Goal: Check status: Check status

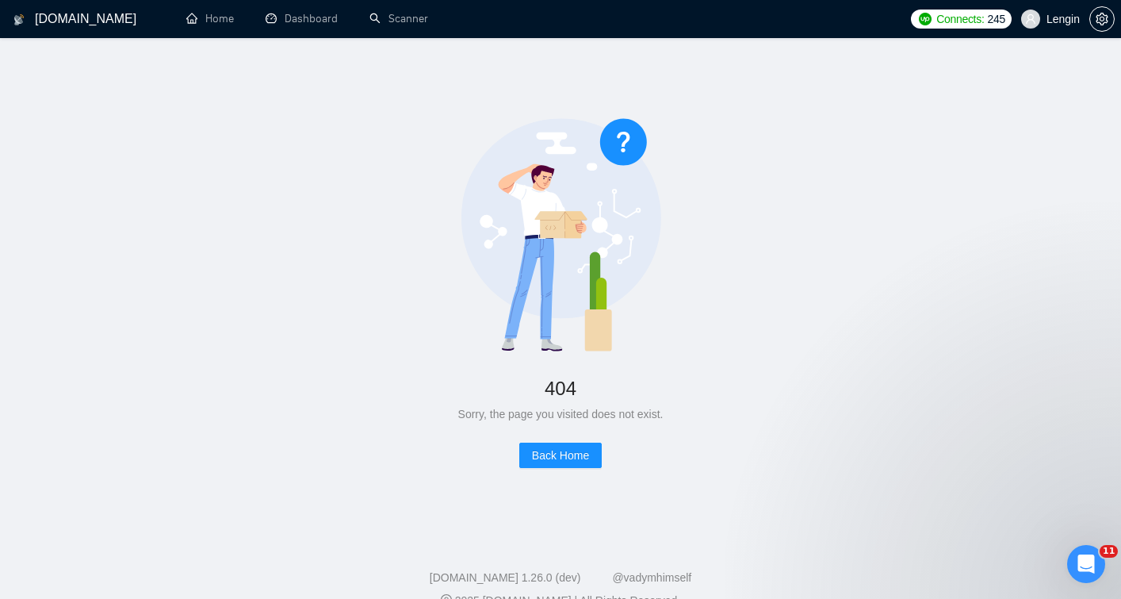
click at [71, 18] on h1 "[DOMAIN_NAME]" at bounding box center [86, 19] width 102 height 38
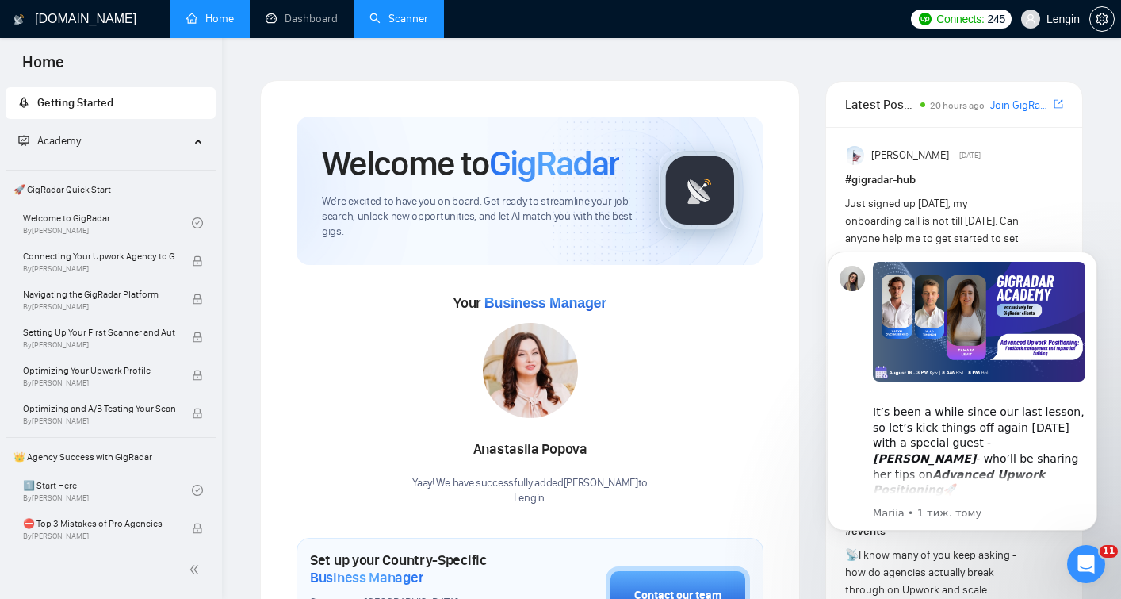
click at [390, 17] on link "Scanner" at bounding box center [399, 18] width 59 height 13
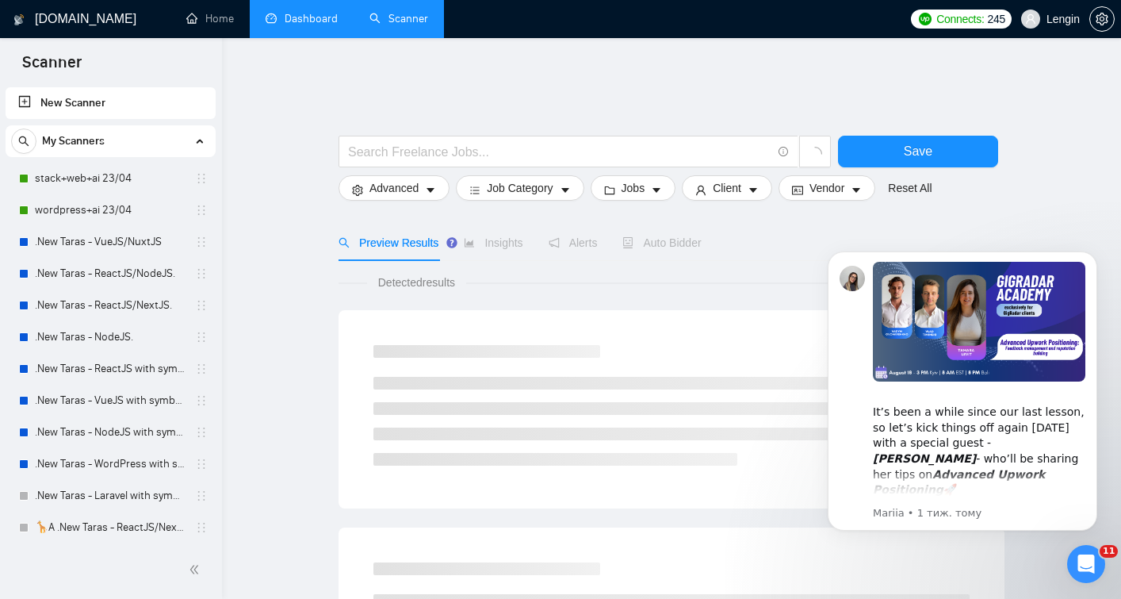
click at [296, 24] on link "Dashboard" at bounding box center [302, 18] width 72 height 13
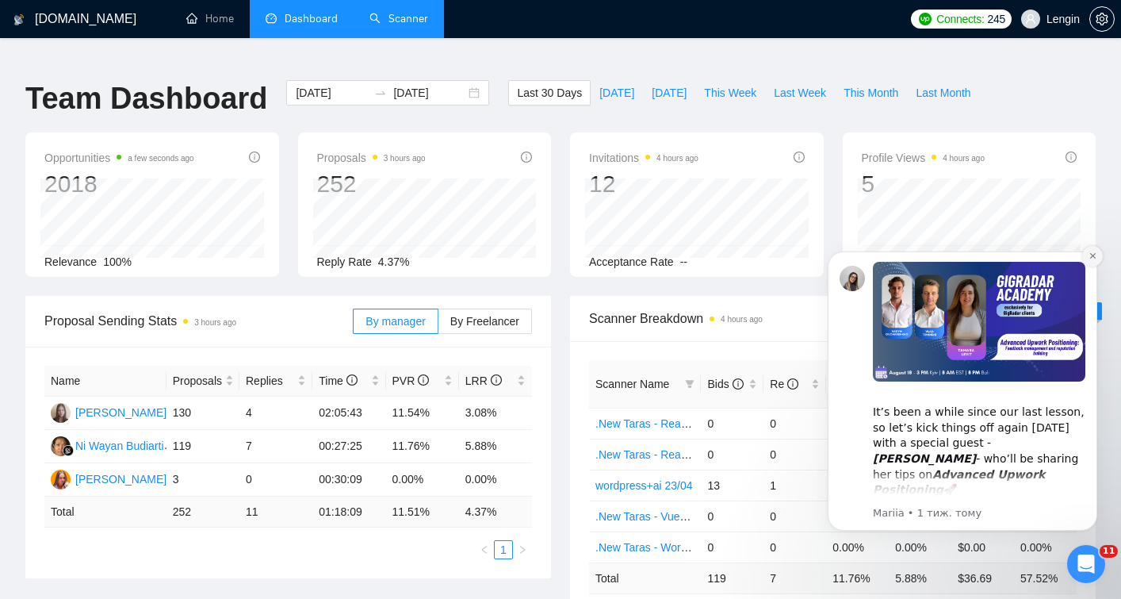
click at [1091, 255] on icon "Dismiss notification" at bounding box center [1093, 255] width 9 height 9
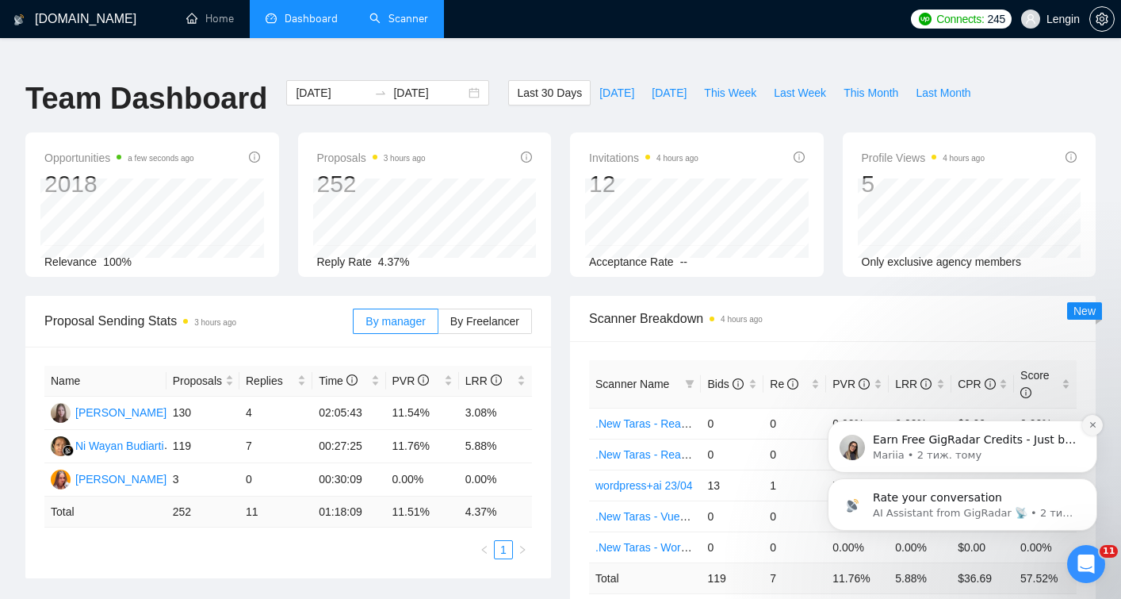
click at [1093, 428] on icon "Dismiss notification" at bounding box center [1093, 424] width 9 height 9
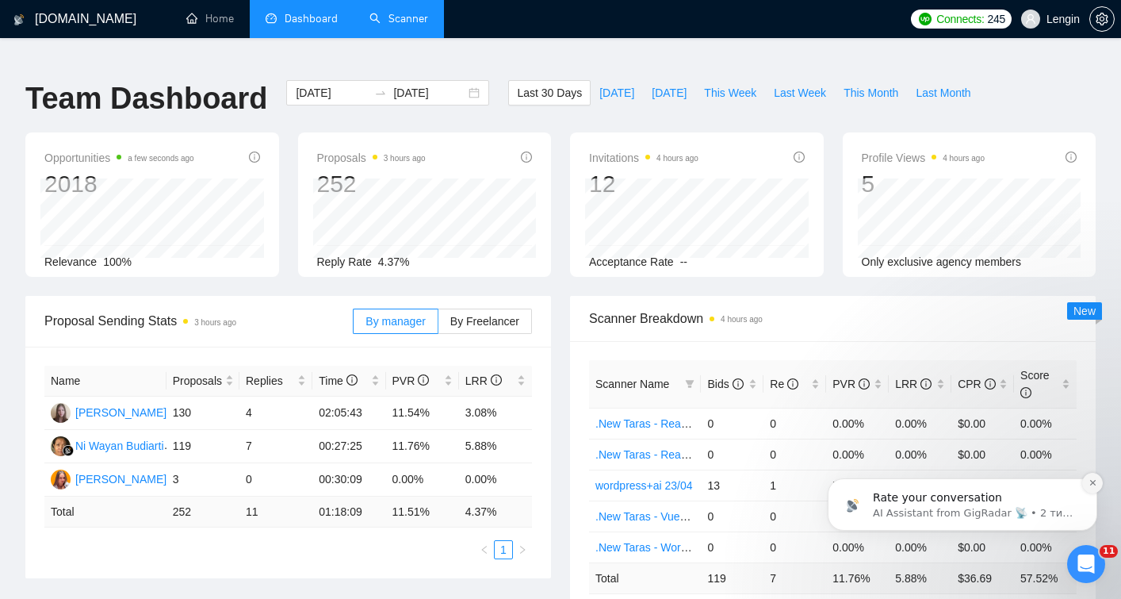
click at [1091, 488] on button "Dismiss notification" at bounding box center [1092, 483] width 21 height 21
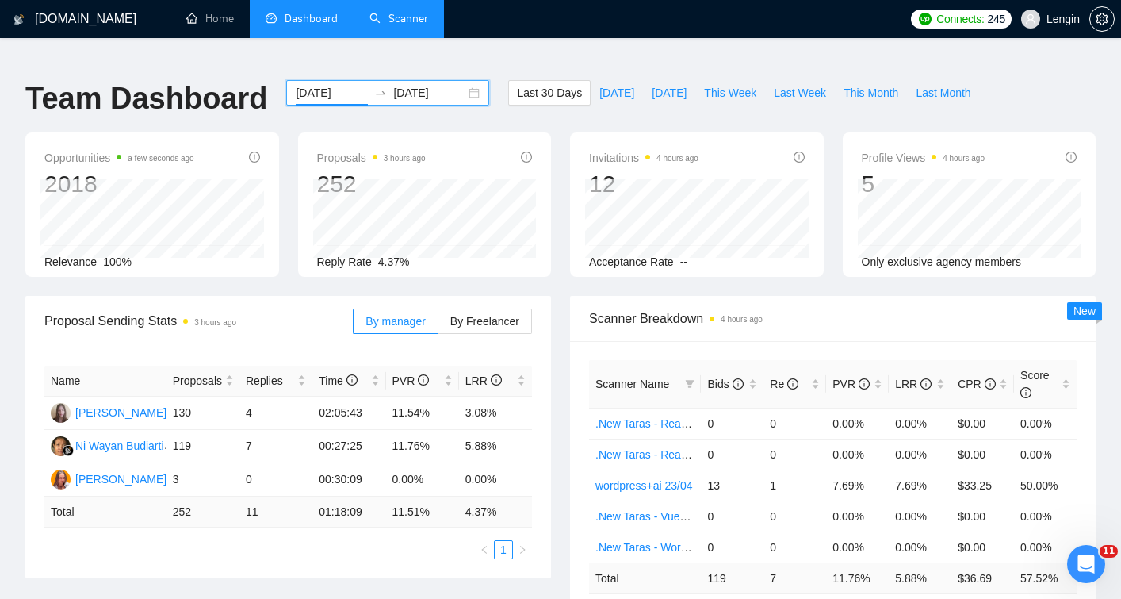
click at [326, 84] on input "[DATE]" at bounding box center [332, 92] width 72 height 17
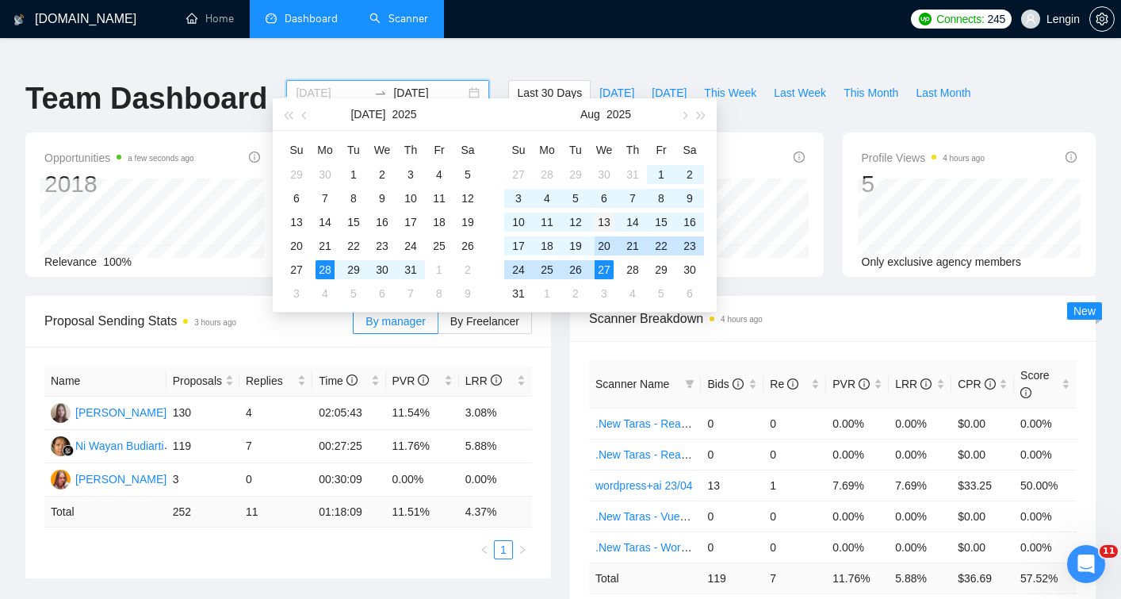
type input "[DATE]"
click at [606, 224] on div "13" at bounding box center [604, 222] width 19 height 19
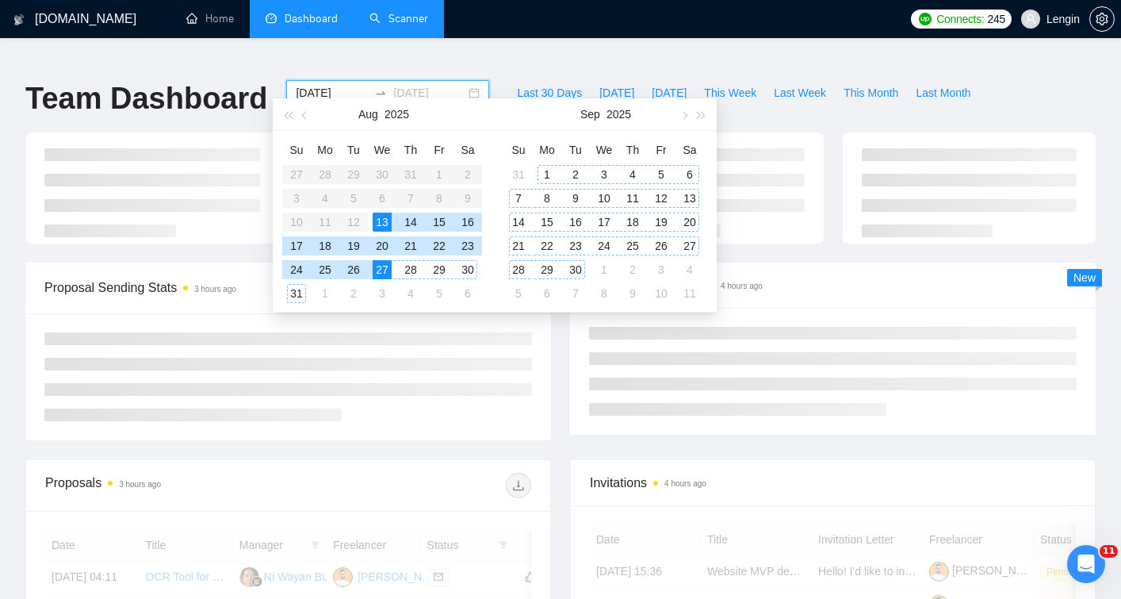
type input "[DATE]"
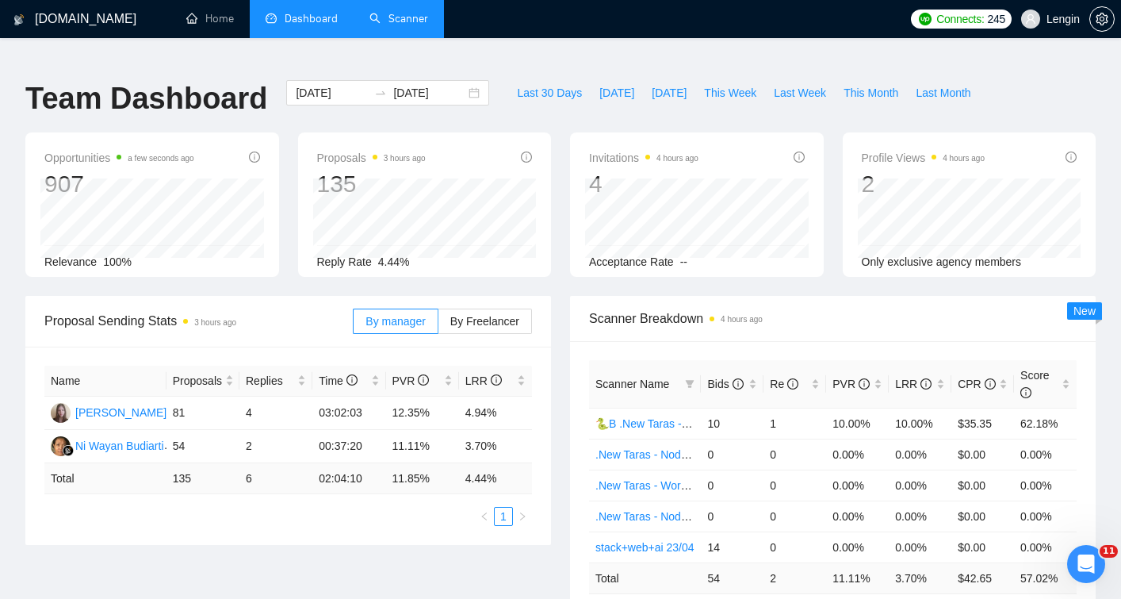
click at [561, 344] on div "Scanner Breakdown 4 hours ago Scanner Name Bids Re PVR LRR CPR Score 🐍B .New Ta…" at bounding box center [833, 470] width 545 height 349
click at [459, 82] on div "[DATE] [DATE]" at bounding box center [387, 92] width 203 height 25
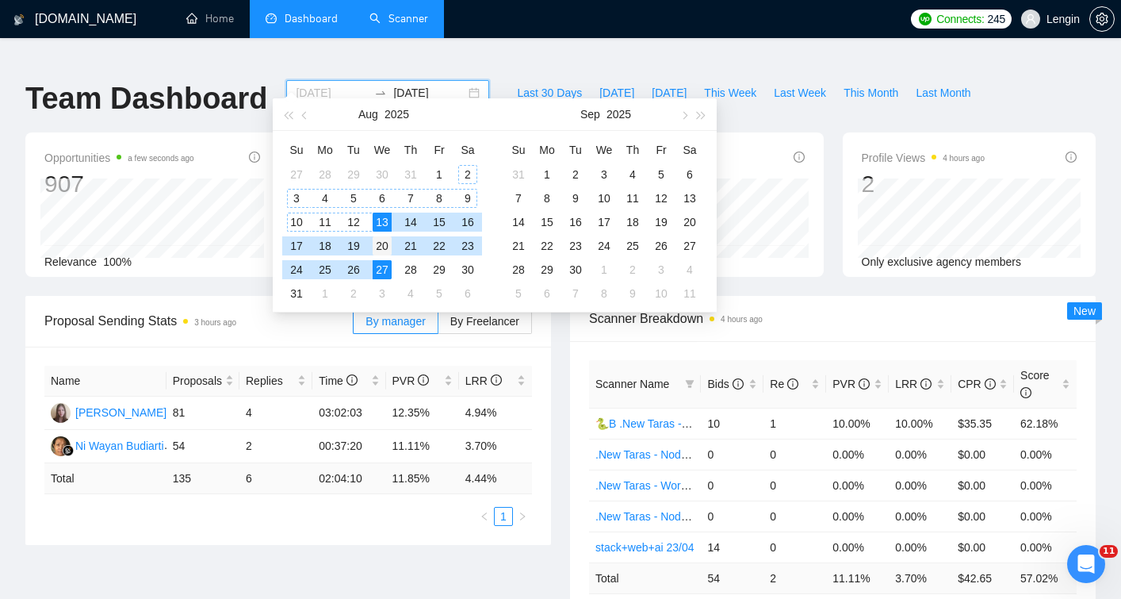
type input "[DATE]"
click at [385, 245] on div "20" at bounding box center [382, 245] width 19 height 19
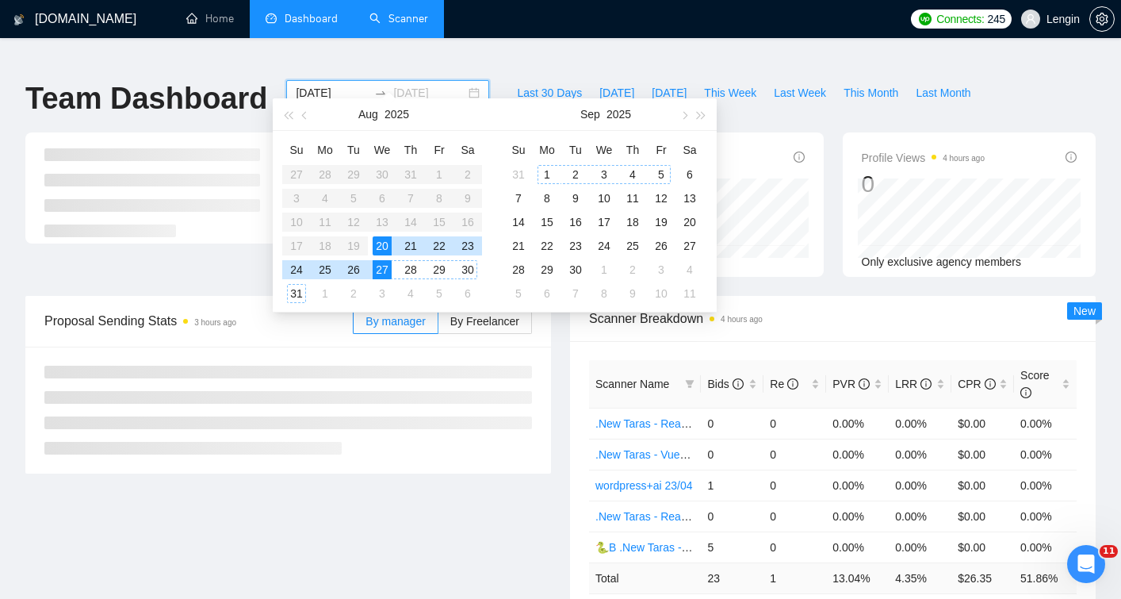
type input "[DATE]"
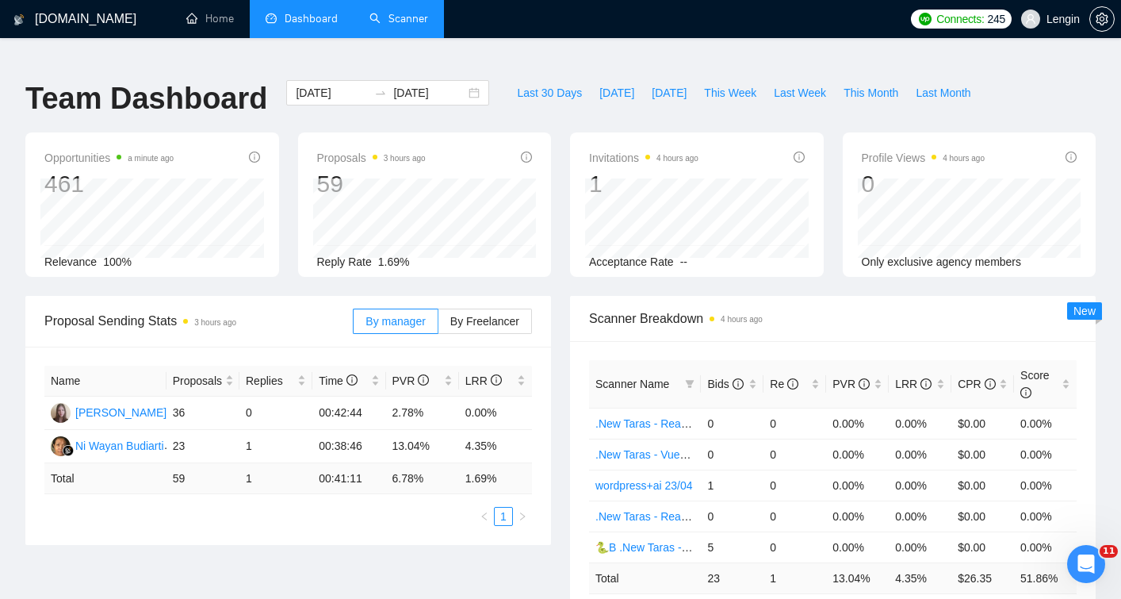
click at [564, 347] on div "Scanner Breakdown 4 hours ago Scanner Name Bids Re PVR LRR CPR Score .New Taras…" at bounding box center [833, 470] width 545 height 349
click at [488, 315] on span "By Freelancer" at bounding box center [484, 321] width 69 height 13
click at [439, 325] on input "By Freelancer" at bounding box center [439, 325] width 0 height 0
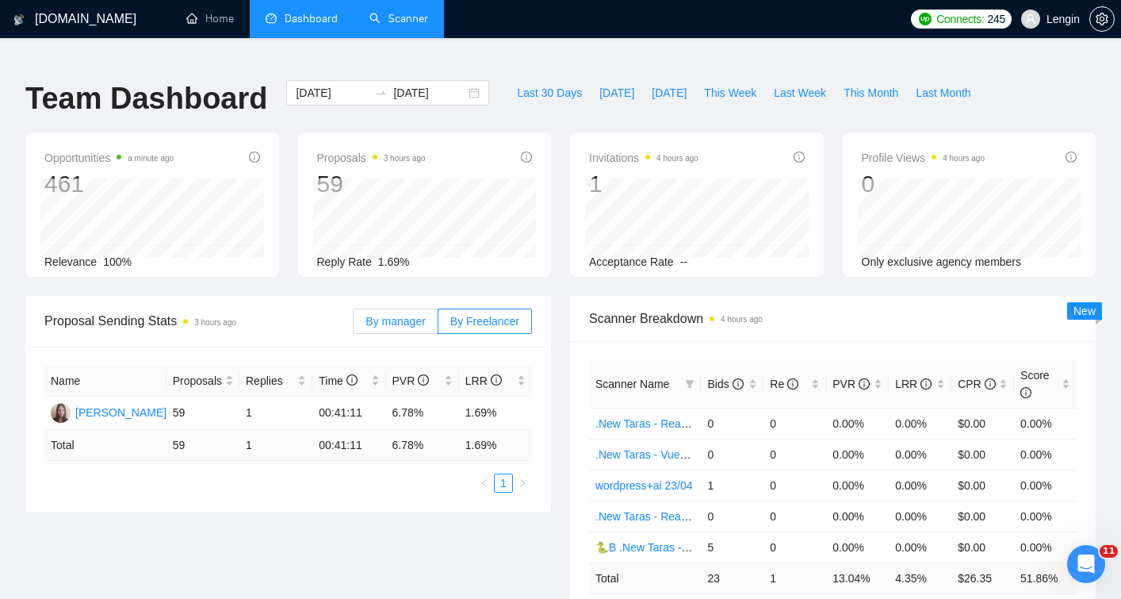
click at [408, 315] on span "By manager" at bounding box center [395, 321] width 59 height 13
click at [354, 325] on input "By manager" at bounding box center [354, 325] width 0 height 0
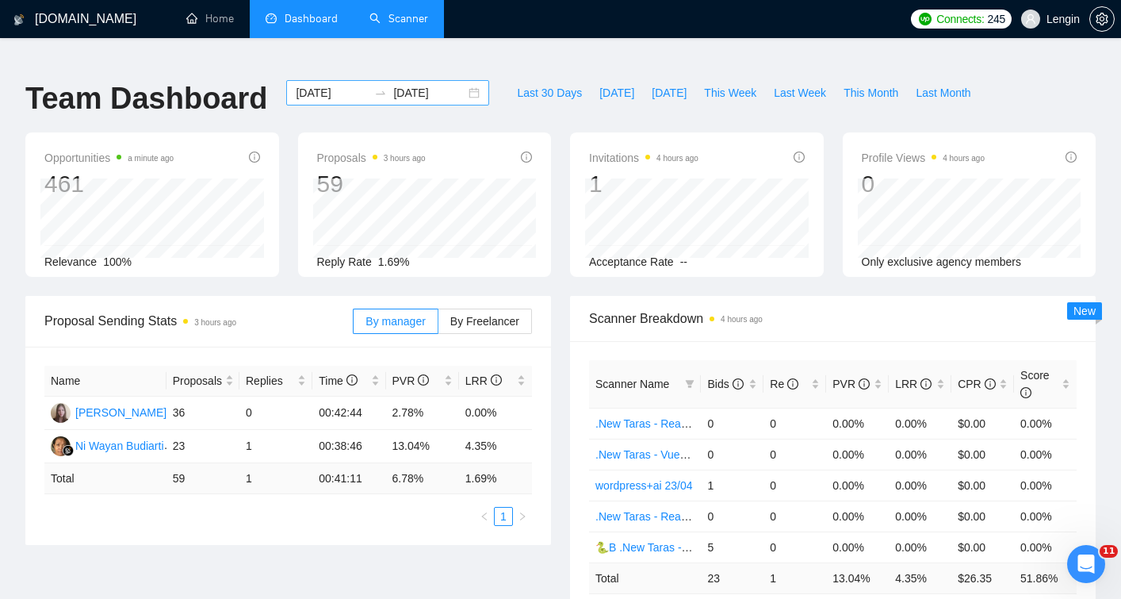
click at [465, 82] on div "[DATE] [DATE]" at bounding box center [387, 92] width 203 height 25
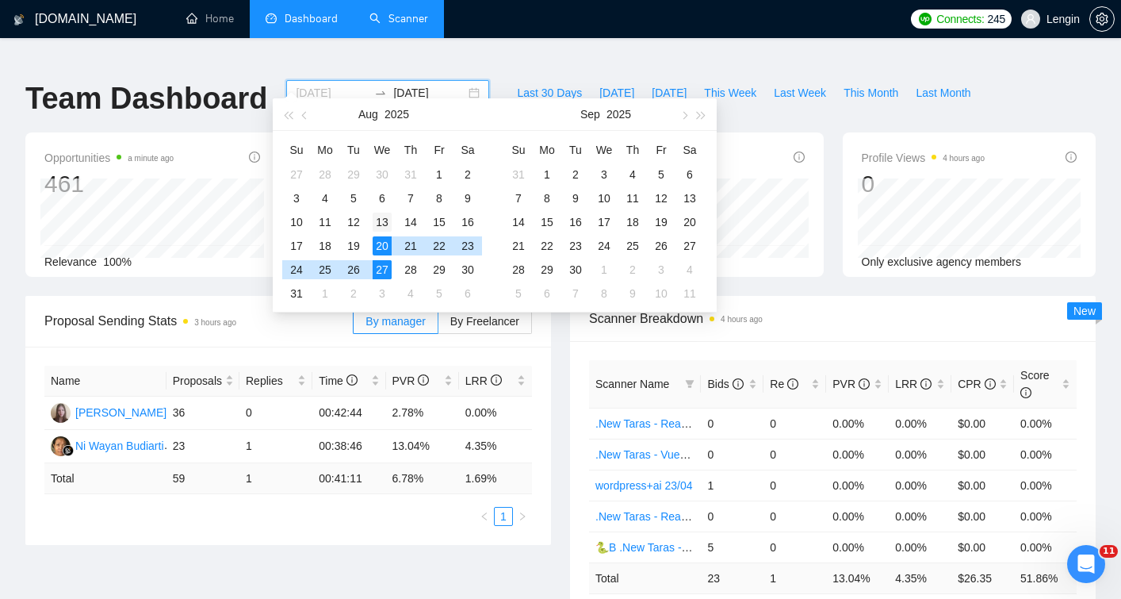
type input "[DATE]"
click at [382, 226] on div "13" at bounding box center [382, 222] width 19 height 19
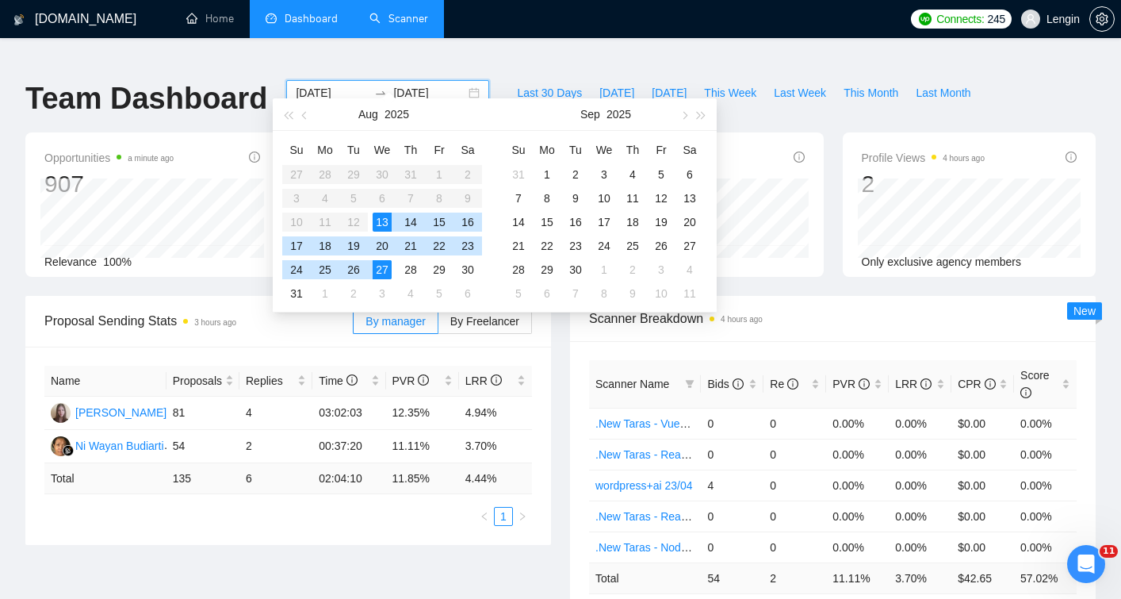
type input "[DATE]"
click at [564, 350] on div "Scanner Breakdown 4 hours ago Scanner Name Bids Re PVR LRR CPR Score .New Taras…" at bounding box center [833, 470] width 545 height 349
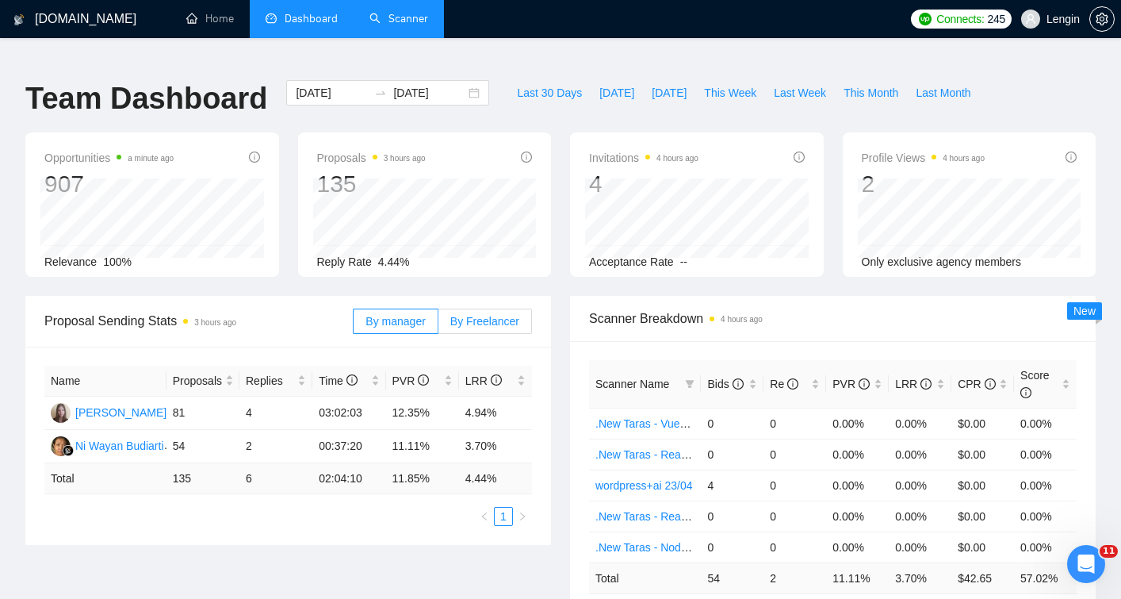
click at [493, 315] on span "By Freelancer" at bounding box center [484, 321] width 69 height 13
click at [439, 325] on input "By Freelancer" at bounding box center [439, 325] width 0 height 0
